Goal: Contribute content: Add original content to the website for others to see

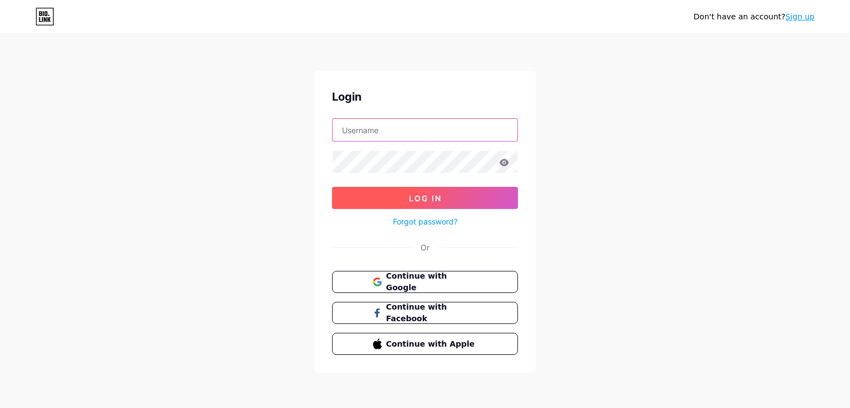
type input "[EMAIL_ADDRESS][DOMAIN_NAME]"
click at [419, 202] on button "Log In" at bounding box center [425, 198] width 186 height 22
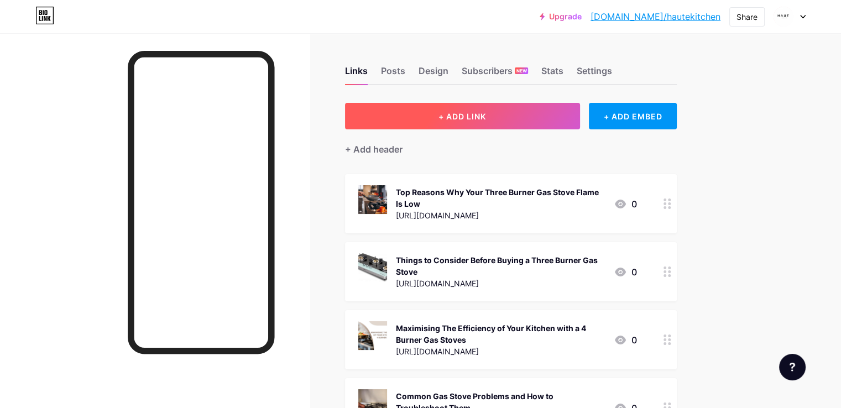
click at [486, 120] on span "+ ADD LINK" at bounding box center [463, 116] width 48 height 9
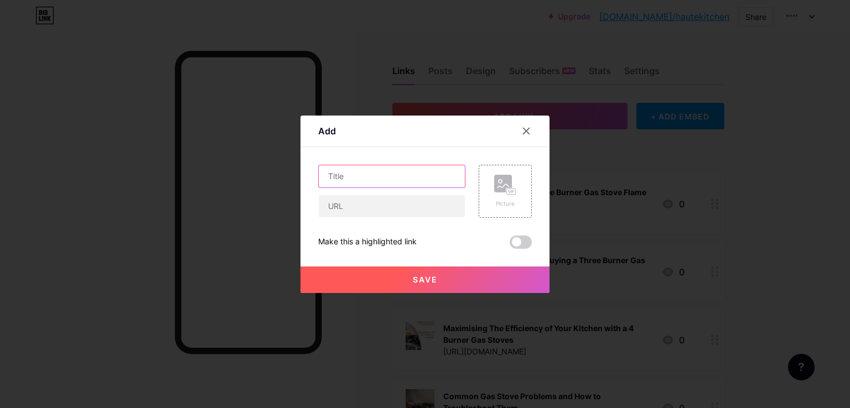
click at [382, 178] on input "text" at bounding box center [392, 176] width 146 height 22
paste input "Gas Stove Myths Busted: What’s True and What’s Not"
type input "Gas Stove Myths Busted: What’s True and What’s Not"
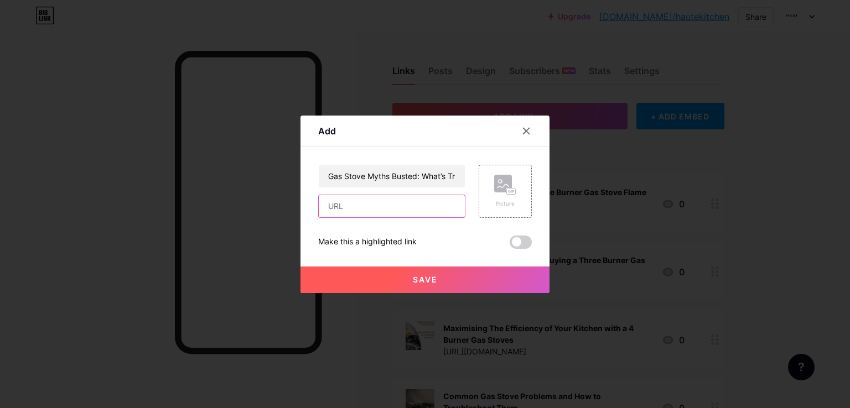
click at [336, 211] on input "text" at bounding box center [392, 206] width 146 height 22
paste input "[URL][DOMAIN_NAME]"
type input "[URL][DOMAIN_NAME]"
click at [501, 200] on div "Picture" at bounding box center [505, 204] width 22 height 8
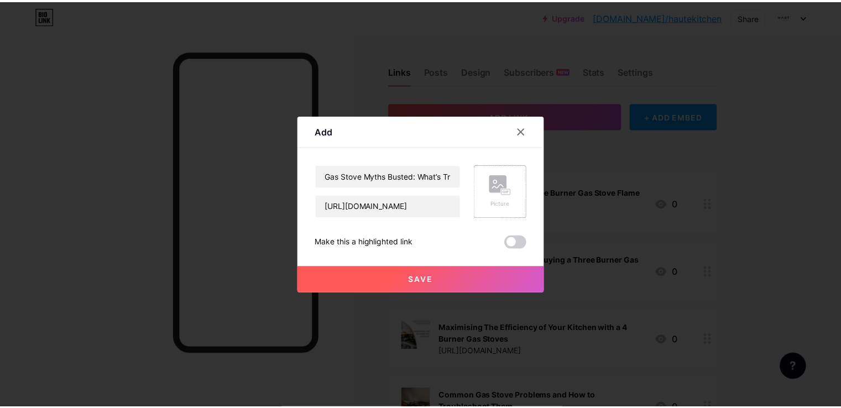
scroll to position [0, 0]
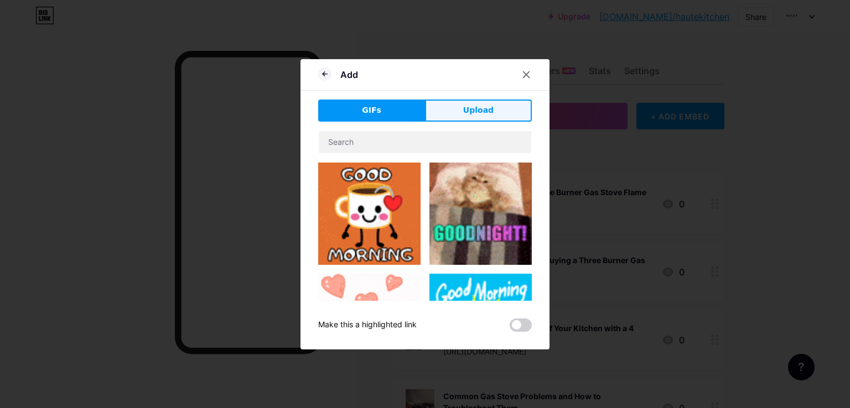
click at [458, 111] on button "Upload" at bounding box center [478, 111] width 107 height 22
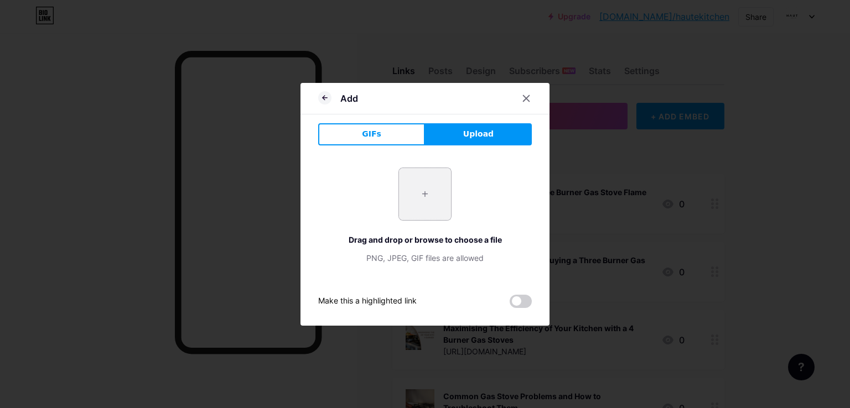
click at [423, 197] on input "file" at bounding box center [425, 194] width 52 height 52
type input "C:\fakepath\close-up-kitchen-gas-stove-kitchen_29285-772.png"
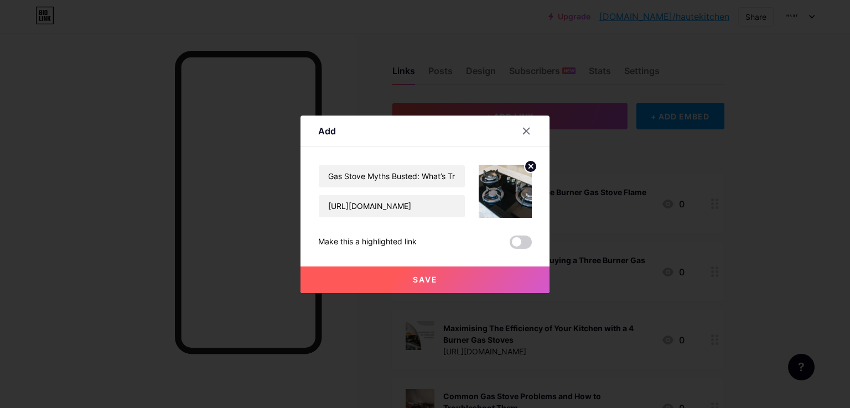
click at [434, 285] on button "Save" at bounding box center [424, 280] width 249 height 27
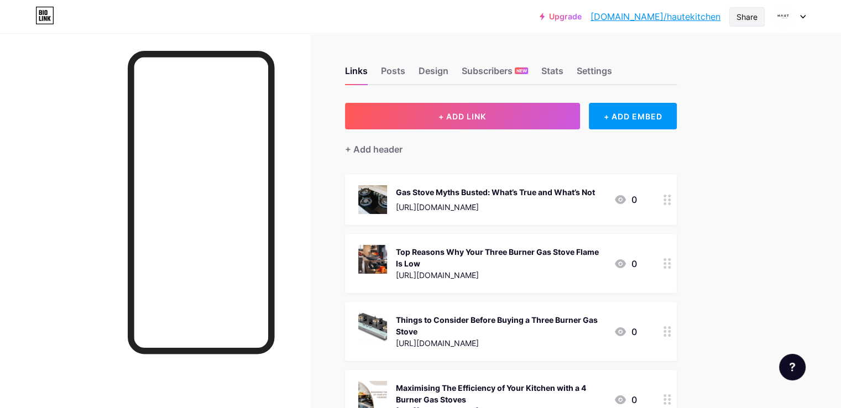
click at [743, 14] on div "Share" at bounding box center [747, 17] width 21 height 12
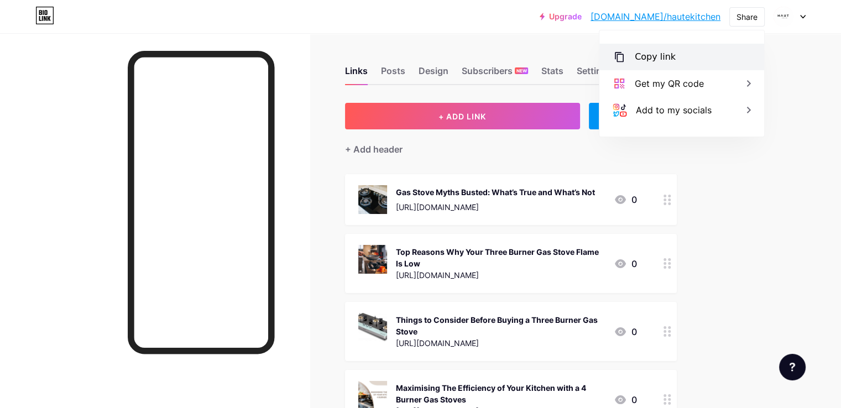
click at [643, 59] on div "Copy link" at bounding box center [655, 56] width 41 height 13
